Goal: Communication & Community: Answer question/provide support

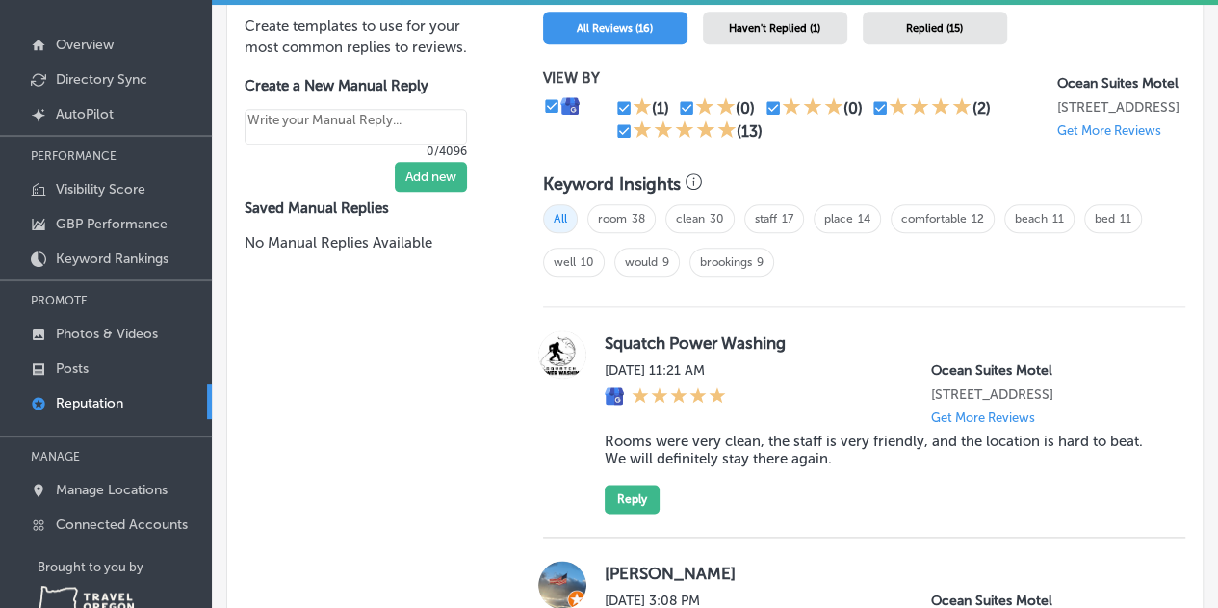
scroll to position [1059, 0]
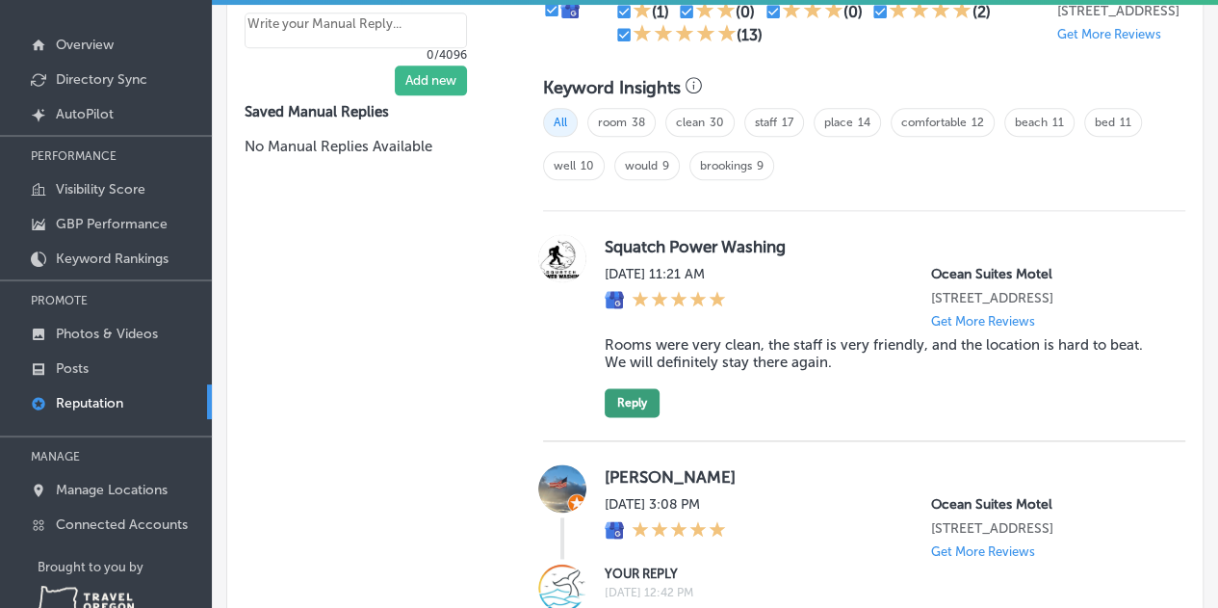
click at [630, 409] on button "Reply" at bounding box center [632, 402] width 55 height 29
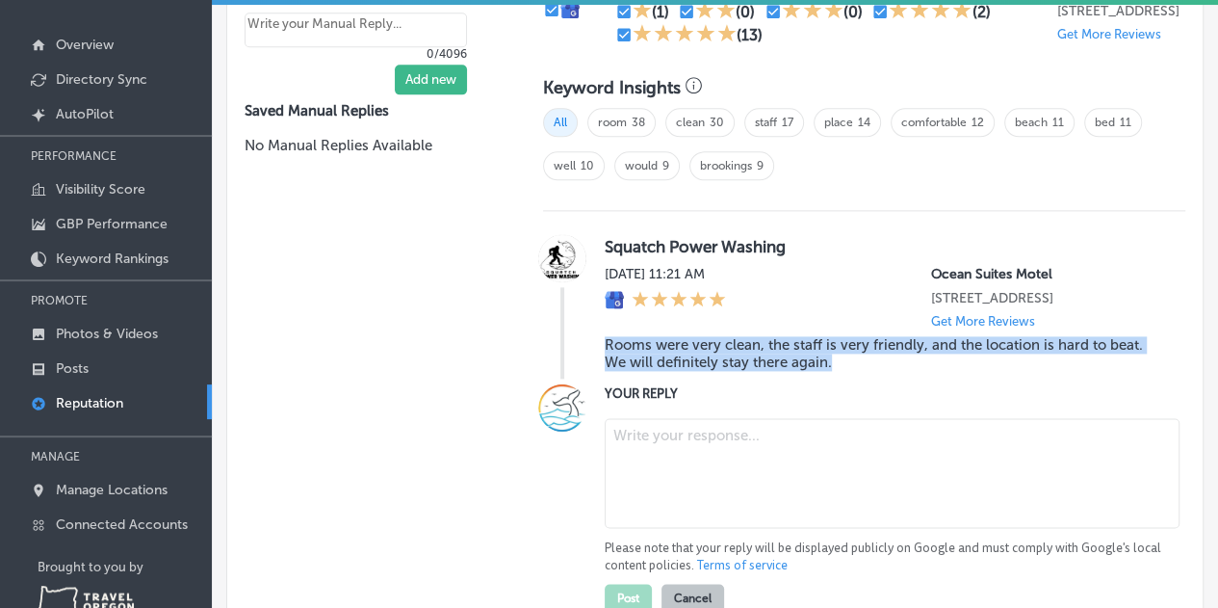
drag, startPoint x: 838, startPoint y: 371, endPoint x: 599, endPoint y: 352, distance: 239.5
click at [605, 352] on blockquote "Rooms were very clean, the staff is very friendly, and the location is hard to …" at bounding box center [883, 353] width 557 height 35
copy blockquote "Rooms were very clean, the staff is very friendly, and the location is hard to …"
click at [10, 246] on link "Keyword Rankings" at bounding box center [106, 257] width 212 height 35
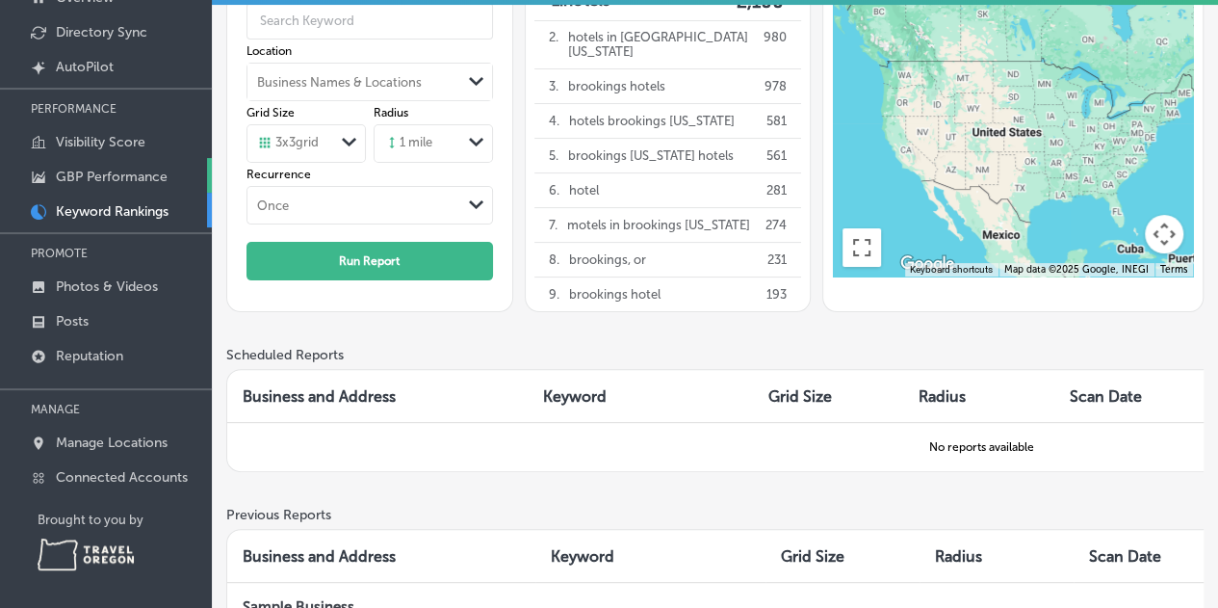
scroll to position [144, 0]
click at [80, 363] on link "Reputation" at bounding box center [106, 353] width 212 height 35
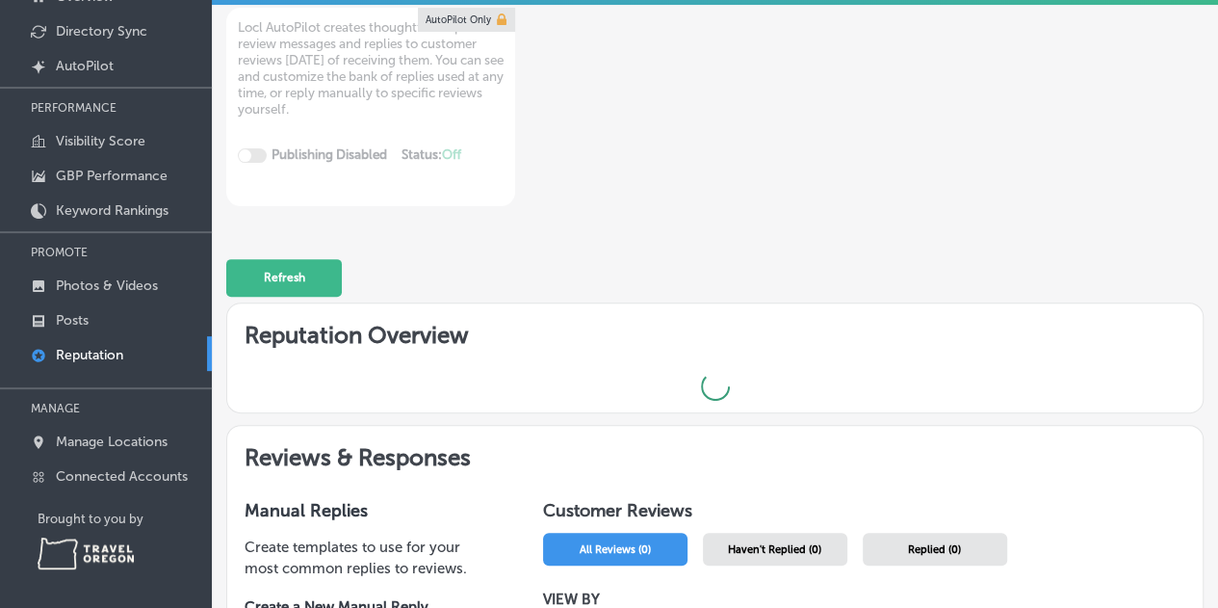
type textarea "x"
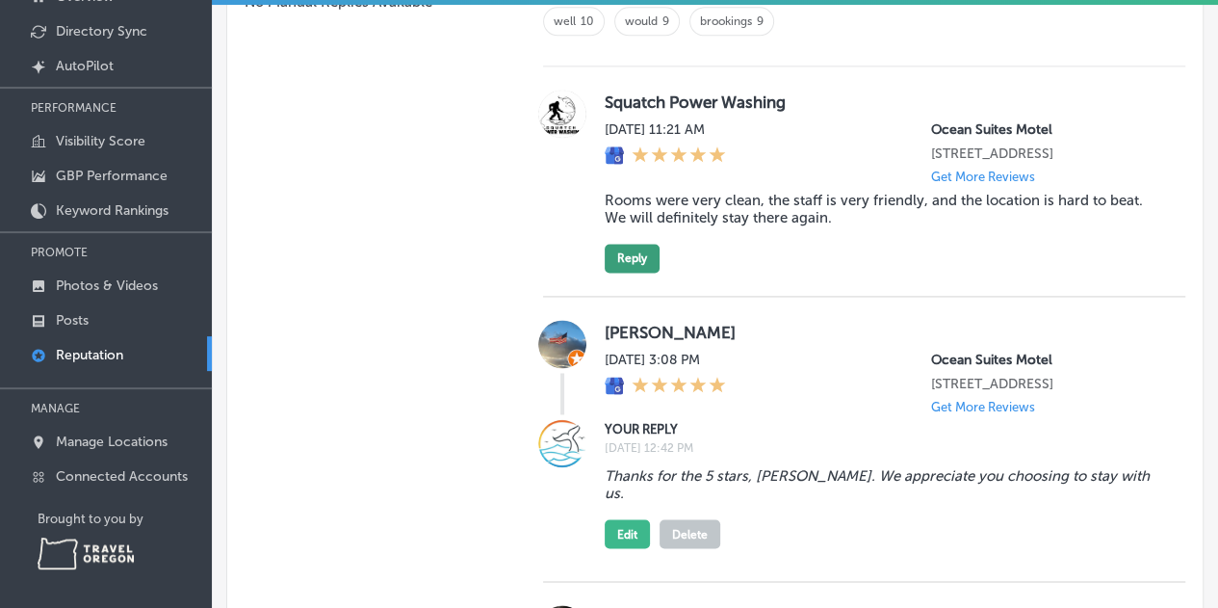
click at [635, 260] on button "Reply" at bounding box center [632, 258] width 55 height 29
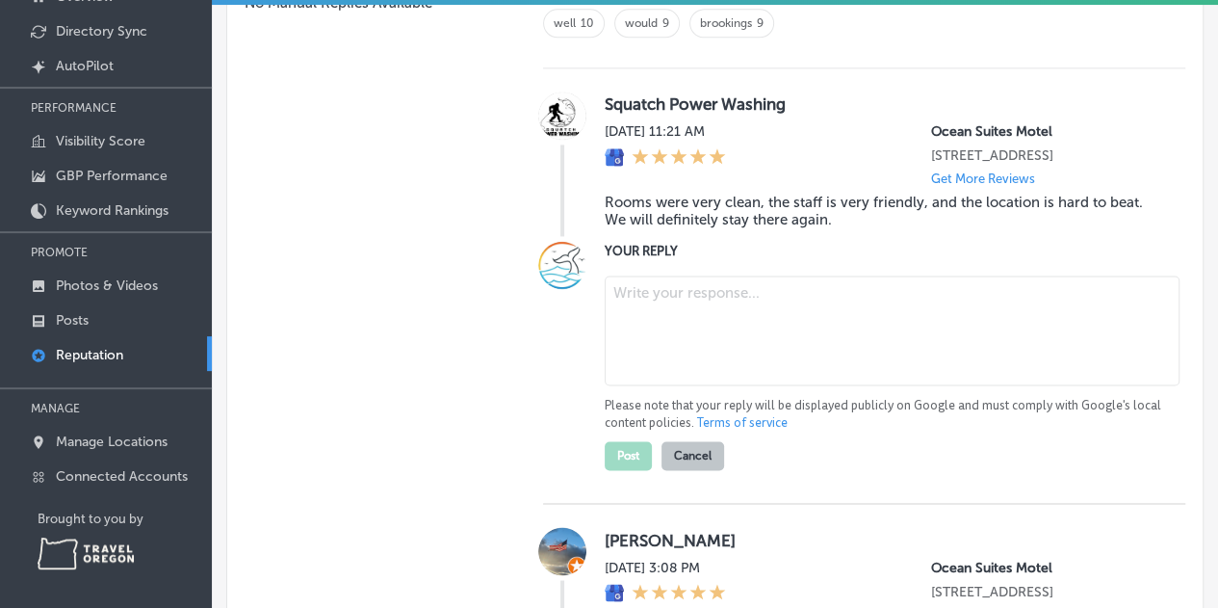
click at [663, 307] on textarea at bounding box center [892, 330] width 575 height 110
paste textarea "We’re glad you enjoyed your stay and really appreciate you choosing us again. L…"
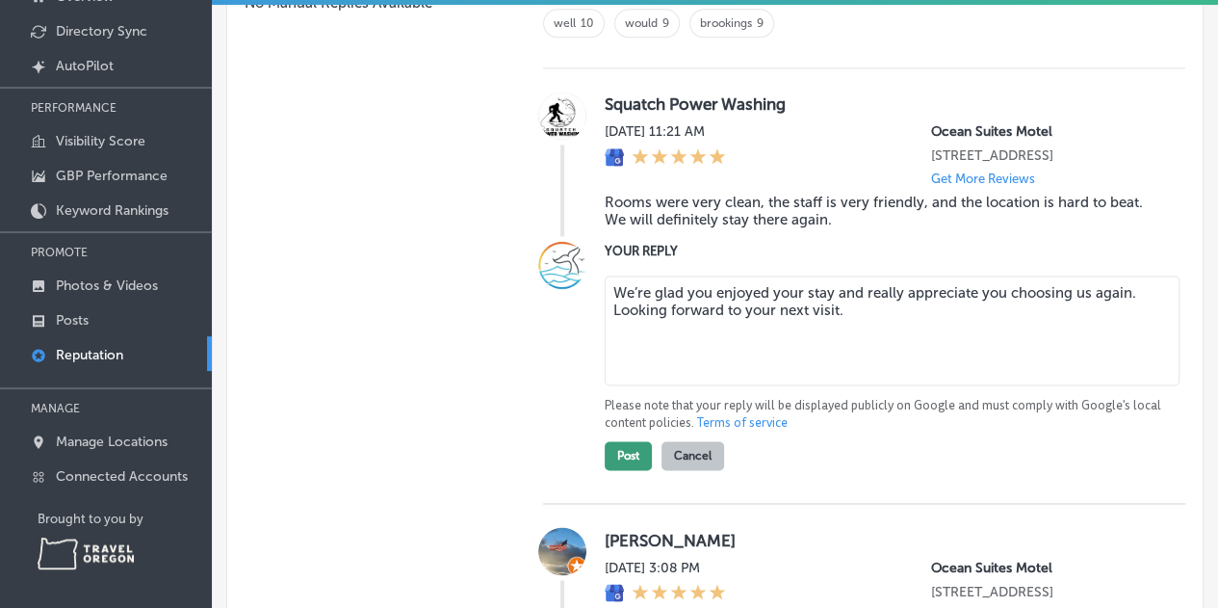
type textarea "We’re glad you enjoyed your stay and really appreciate you choosing us again. L…"
click at [621, 470] on button "Post" at bounding box center [628, 455] width 47 height 29
type textarea "x"
